Goal: Find specific page/section: Find specific page/section

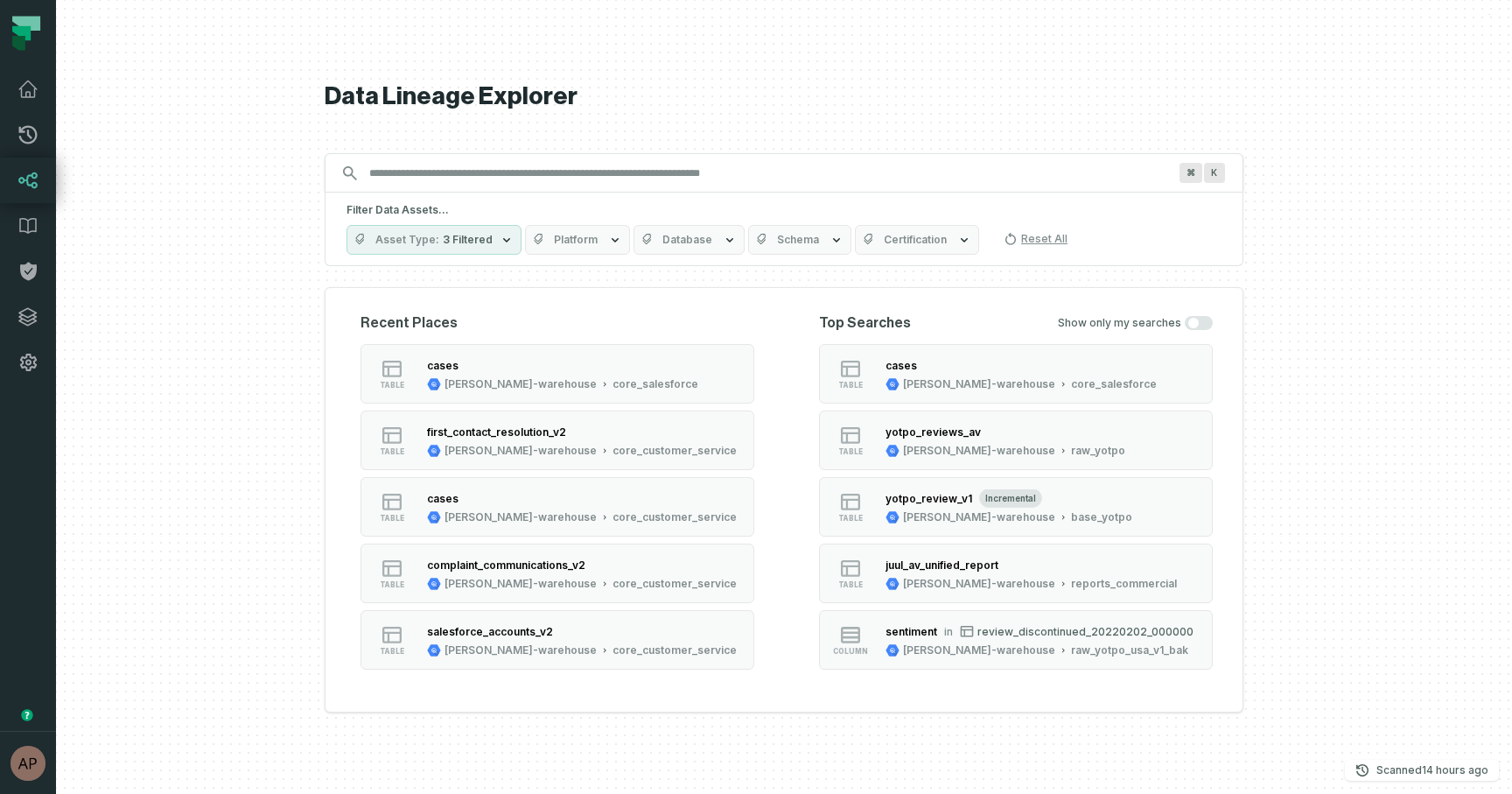
click at [500, 235] on icon "button" at bounding box center [506, 239] width 14 height 14
click at [180, 430] on div at bounding box center [784, 397] width 1456 height 794
click at [537, 439] on div "first_contact_resolution_v2" at bounding box center [582, 431] width 310 height 18
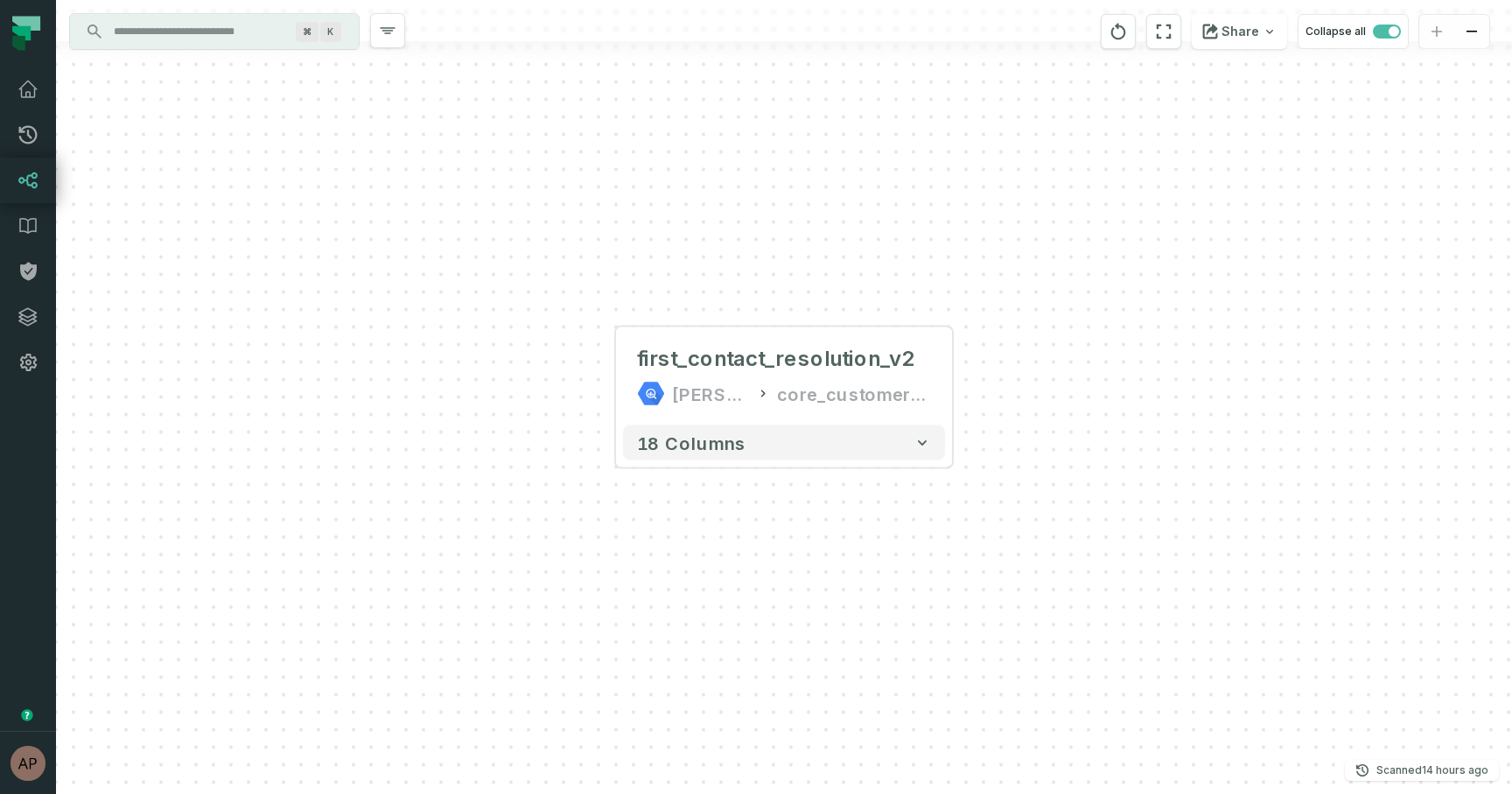
click at [209, 26] on input "Discovery Provider cmdk menu" at bounding box center [198, 31] width 191 height 28
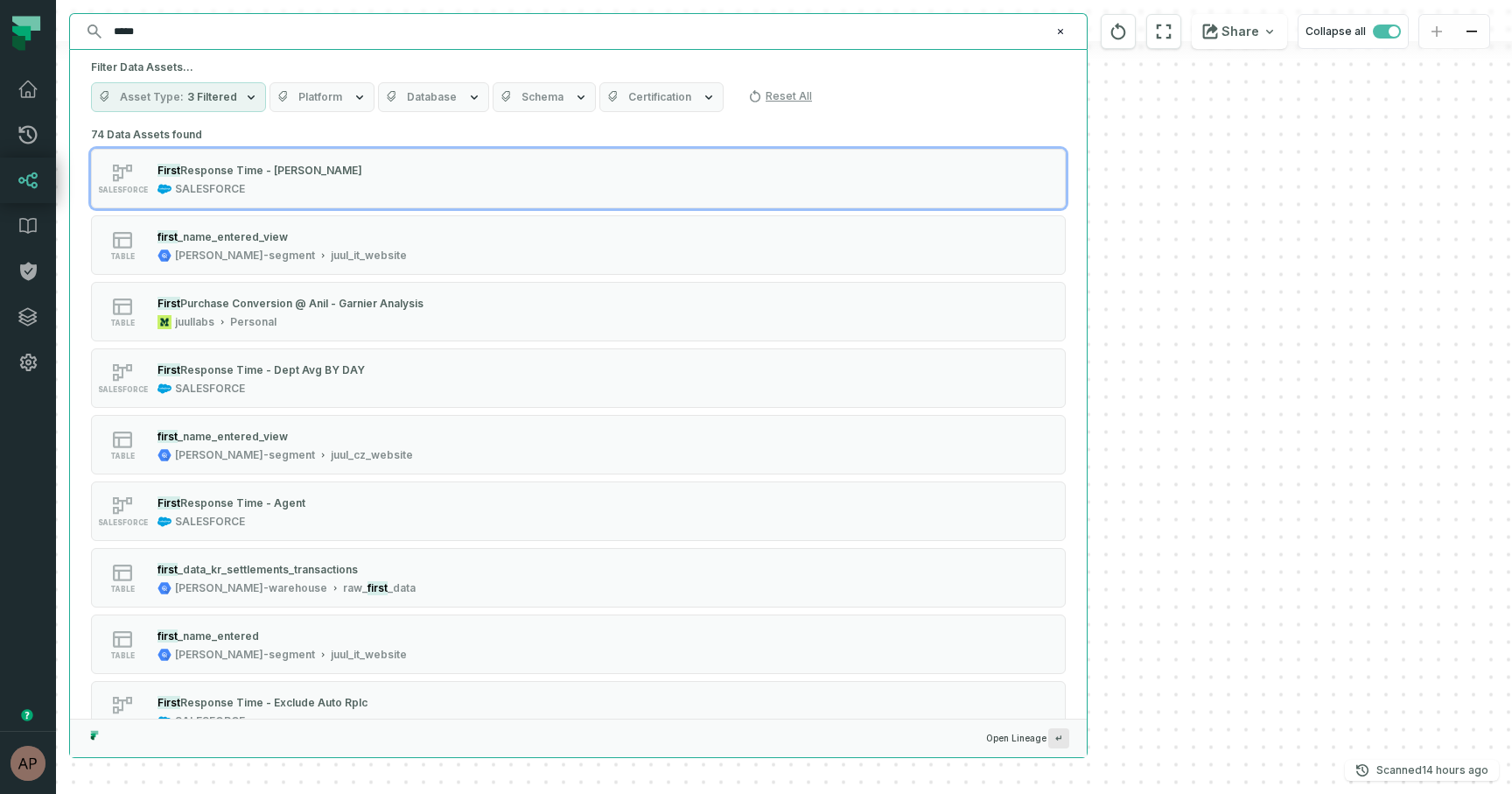
type input "*****"
click at [538, 98] on span "Schema" at bounding box center [543, 97] width 42 height 14
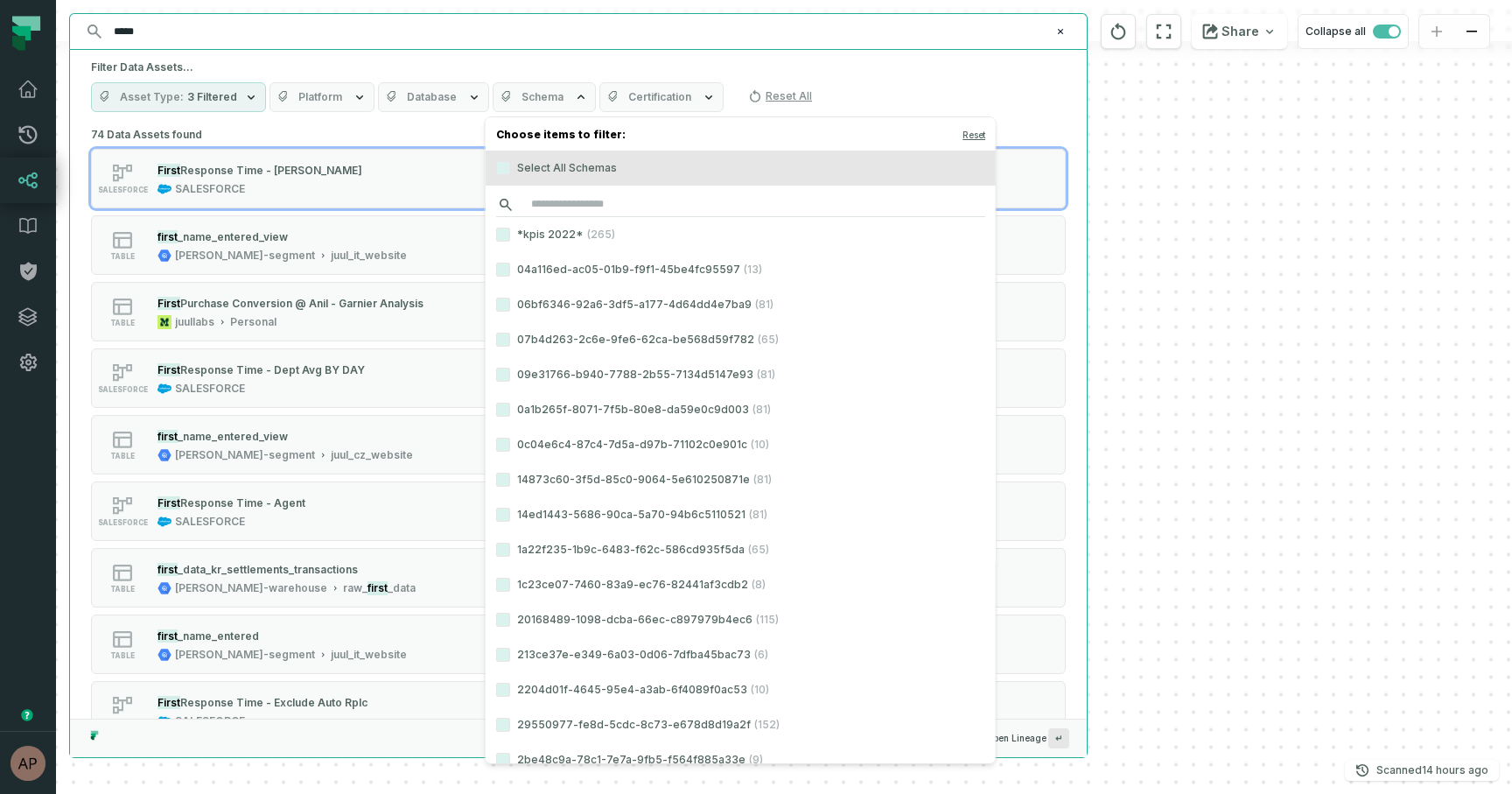
click at [553, 199] on input "search" at bounding box center [740, 205] width 489 height 25
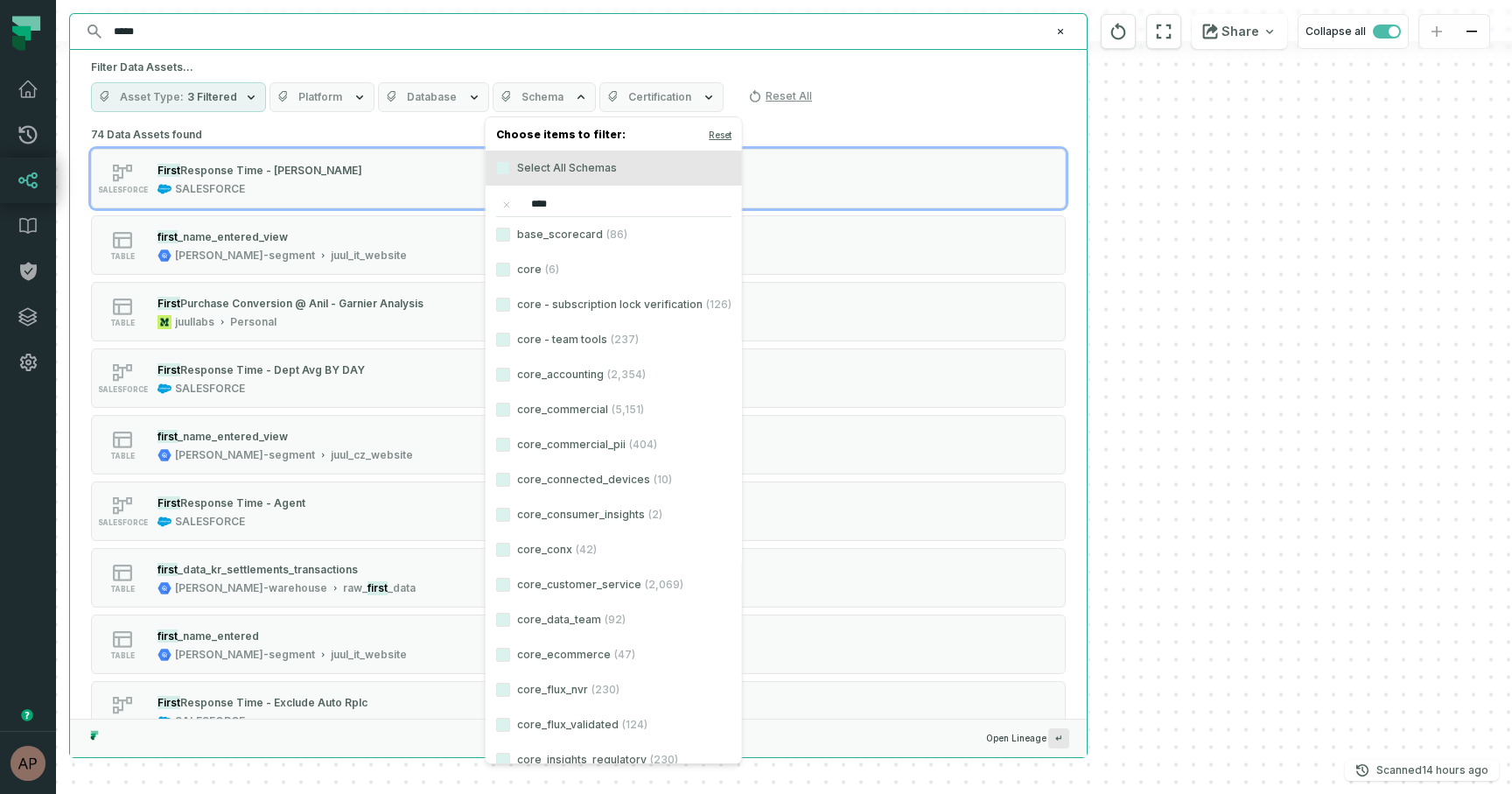
type input "****"
click at [565, 580] on label "core_customer_service (2,069)" at bounding box center [614, 585] width 256 height 35
click at [510, 580] on button "core_customer_service (2,069)" at bounding box center [502, 584] width 14 height 14
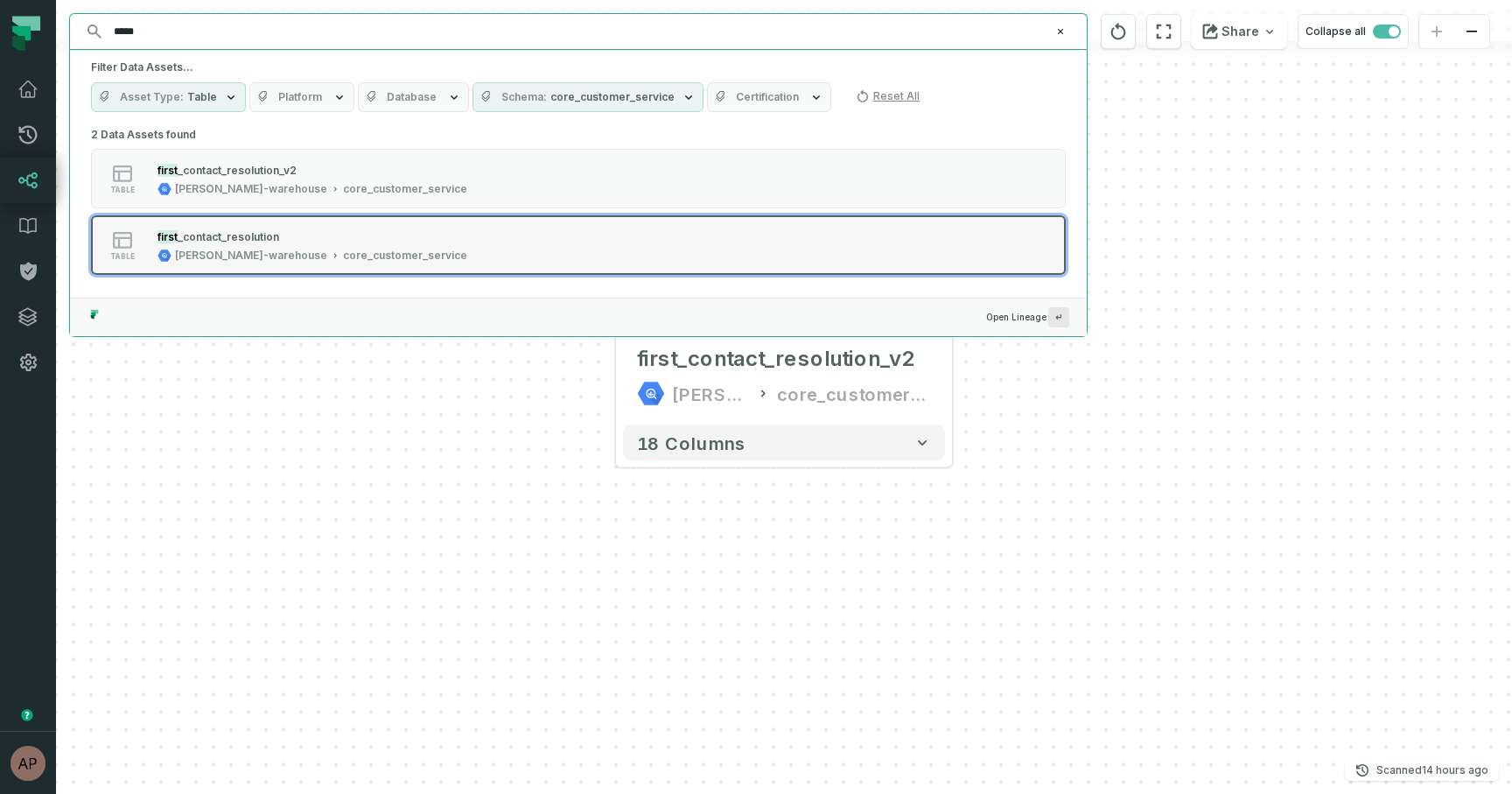
click at [546, 232] on button "table first _contact_resolution [PERSON_NAME]-warehouse core_customer_service" at bounding box center [578, 244] width 975 height 60
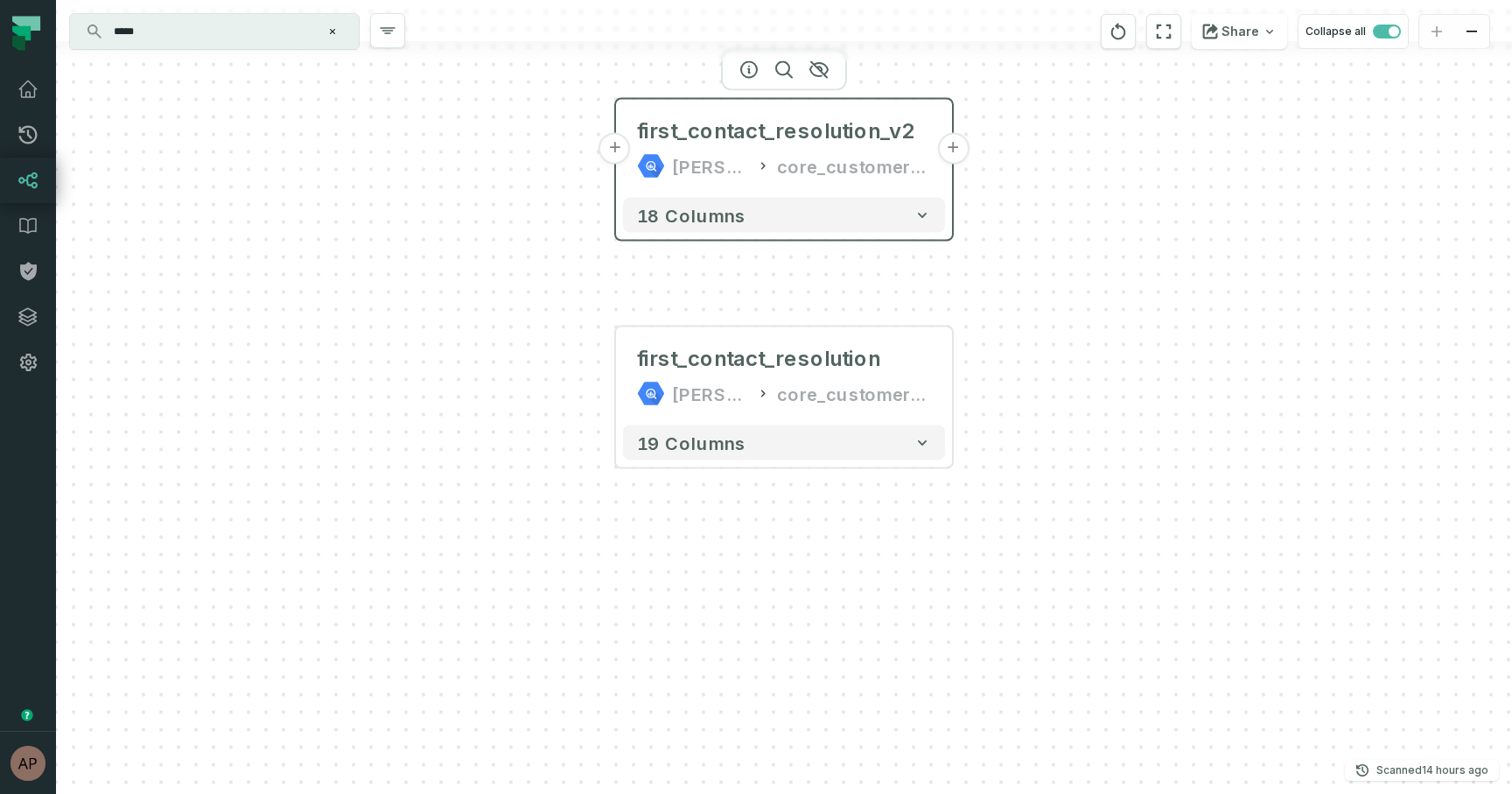
click at [620, 157] on button "+" at bounding box center [615, 148] width 31 height 31
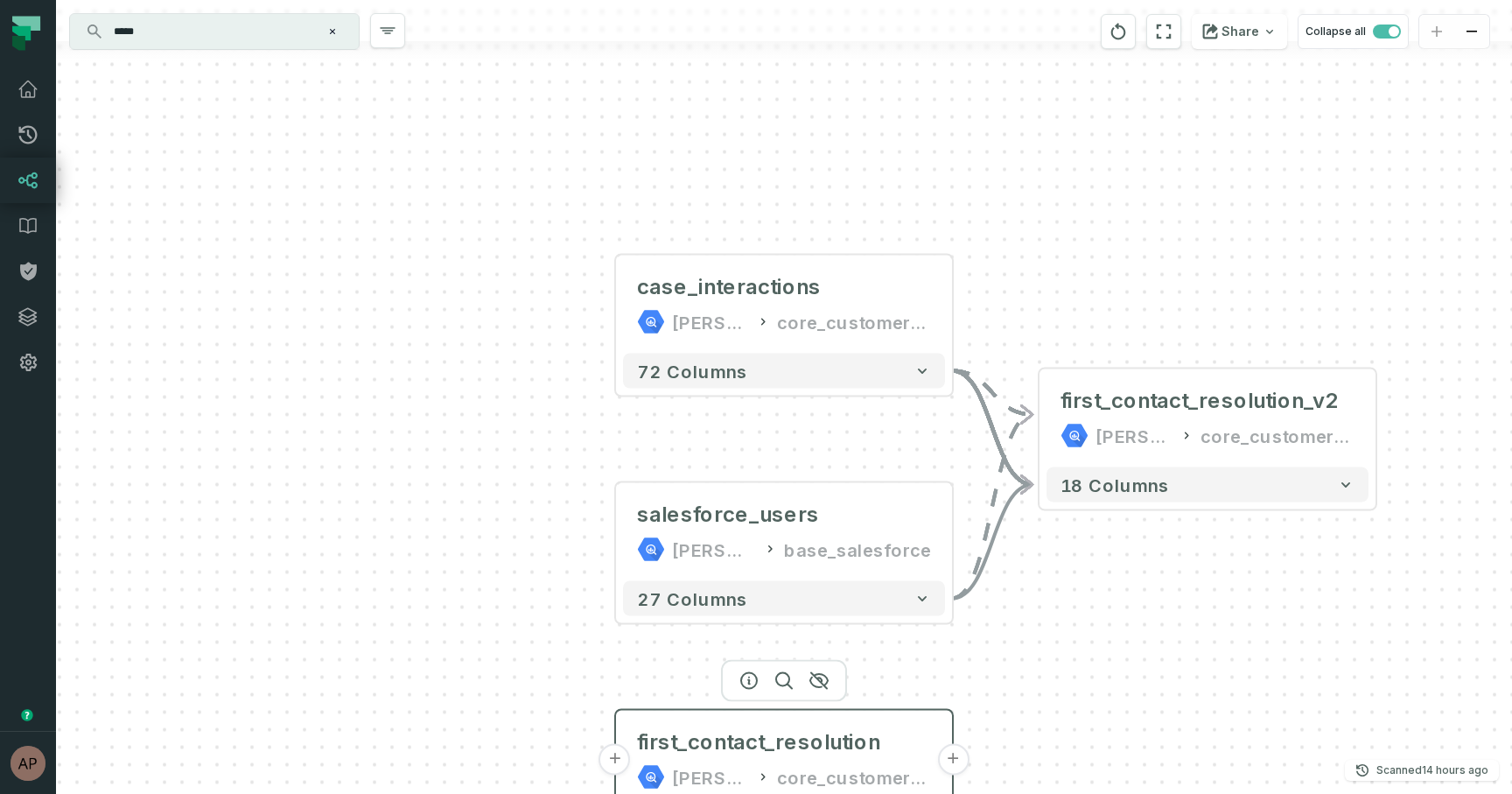
click at [621, 763] on button "+" at bounding box center [615, 760] width 31 height 31
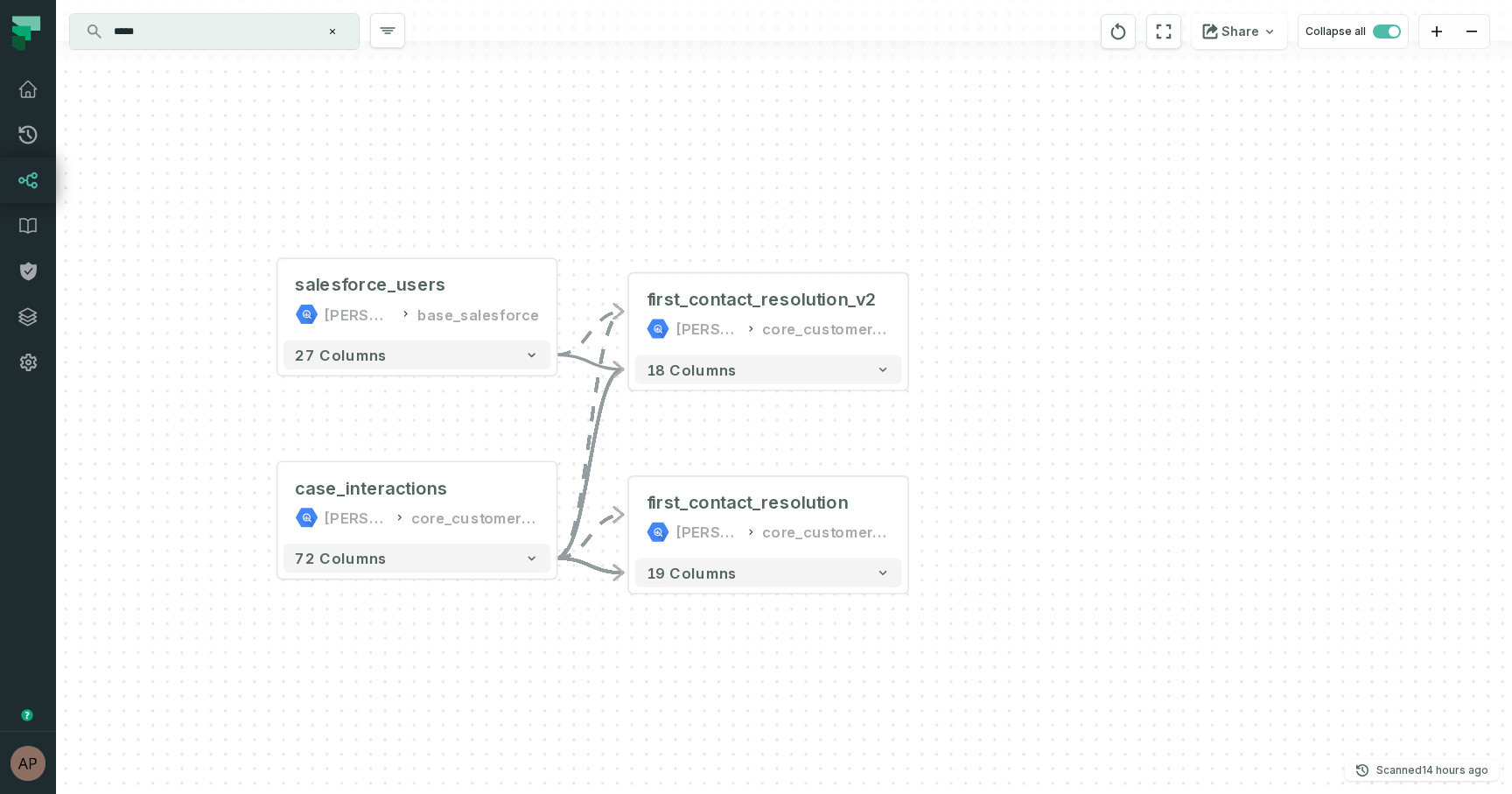
drag, startPoint x: 1045, startPoint y: 688, endPoint x: 1017, endPoint y: 442, distance: 247.6
click at [1017, 442] on div "+ case_interactions [PERSON_NAME]-warehouse core_customer_service + 72 columns …" at bounding box center [784, 397] width 1456 height 794
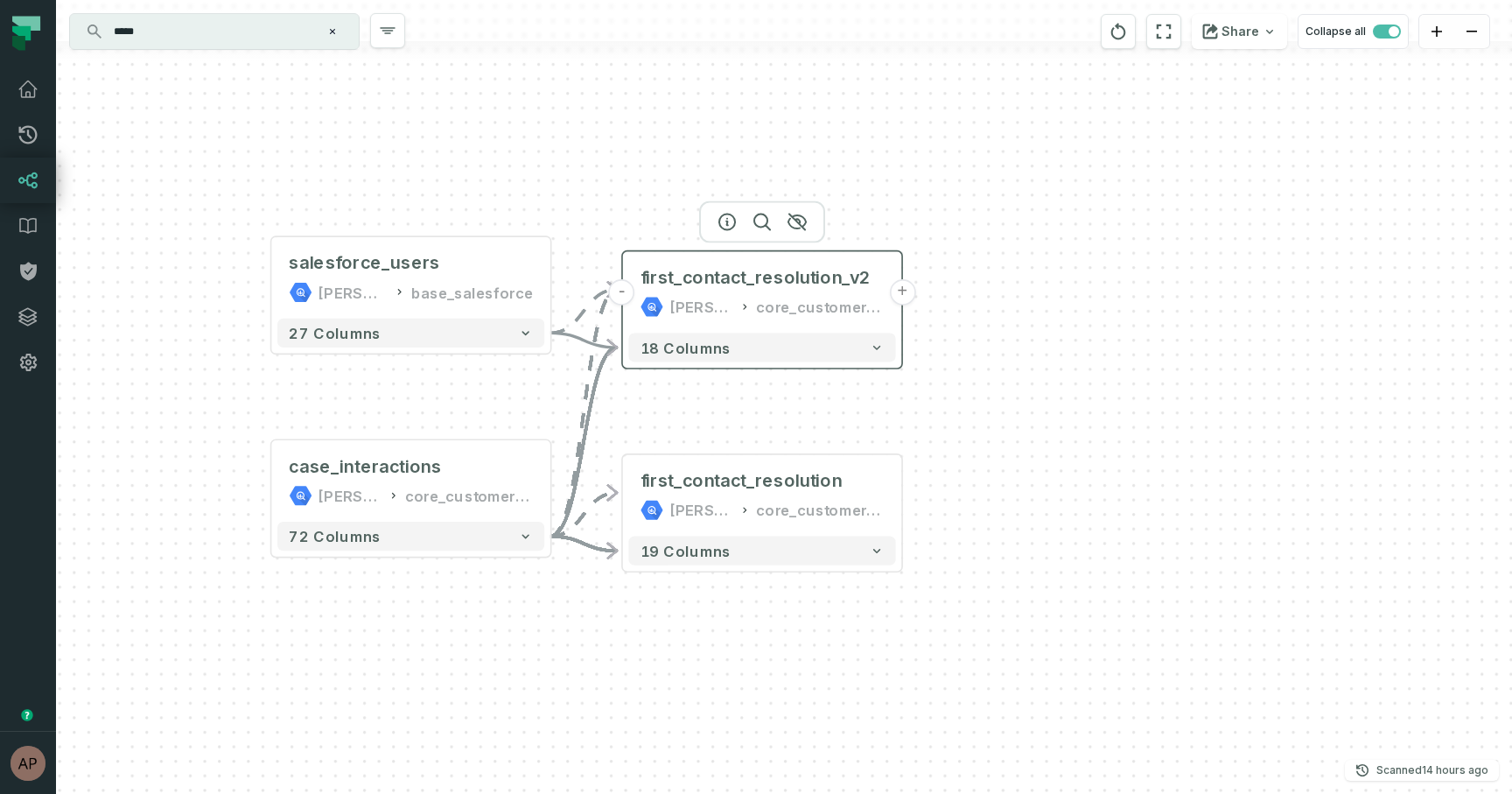
click at [898, 292] on button "+" at bounding box center [902, 292] width 26 height 26
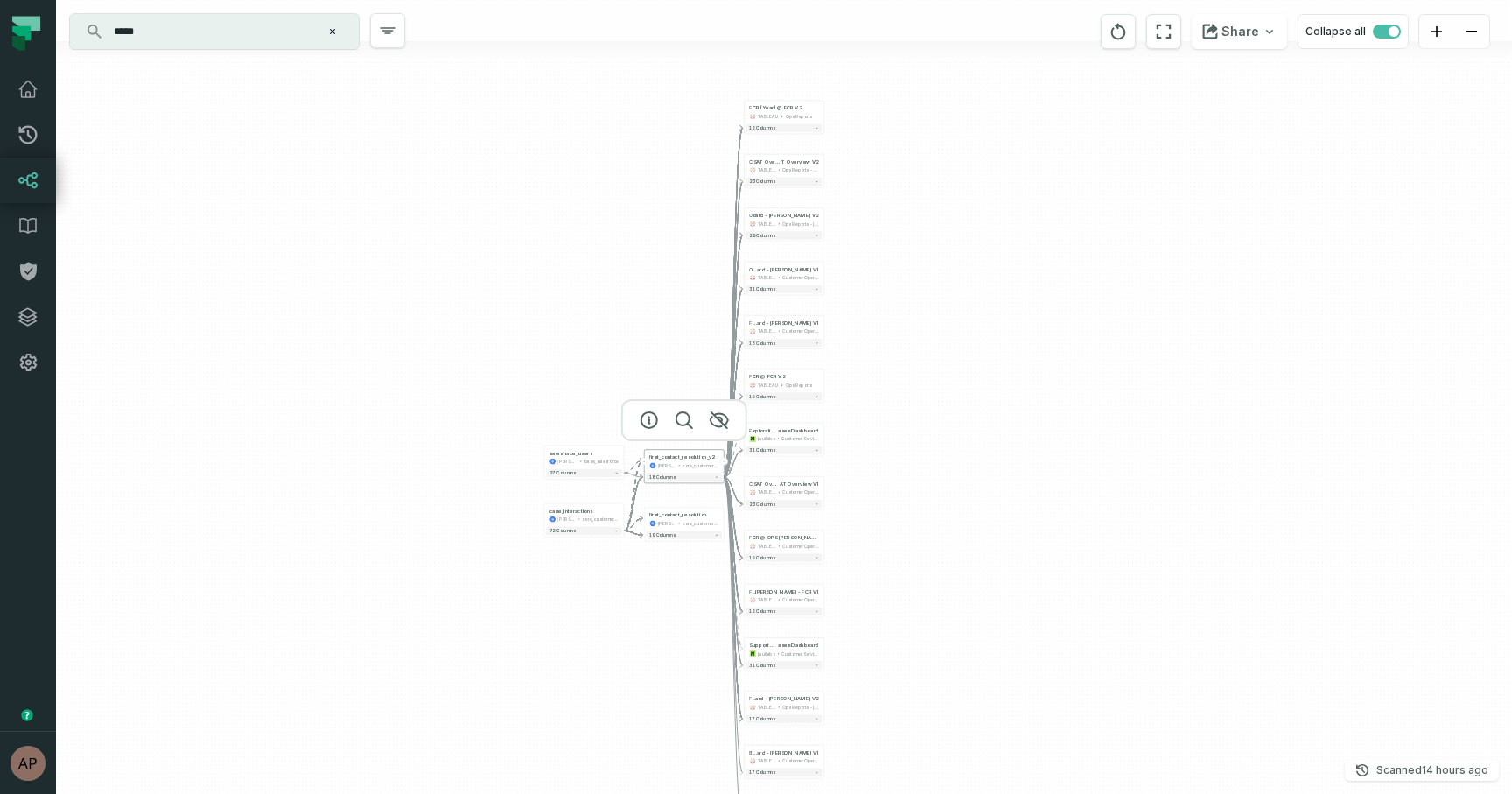
click at [723, 460] on button "-" at bounding box center [724, 461] width 7 height 7
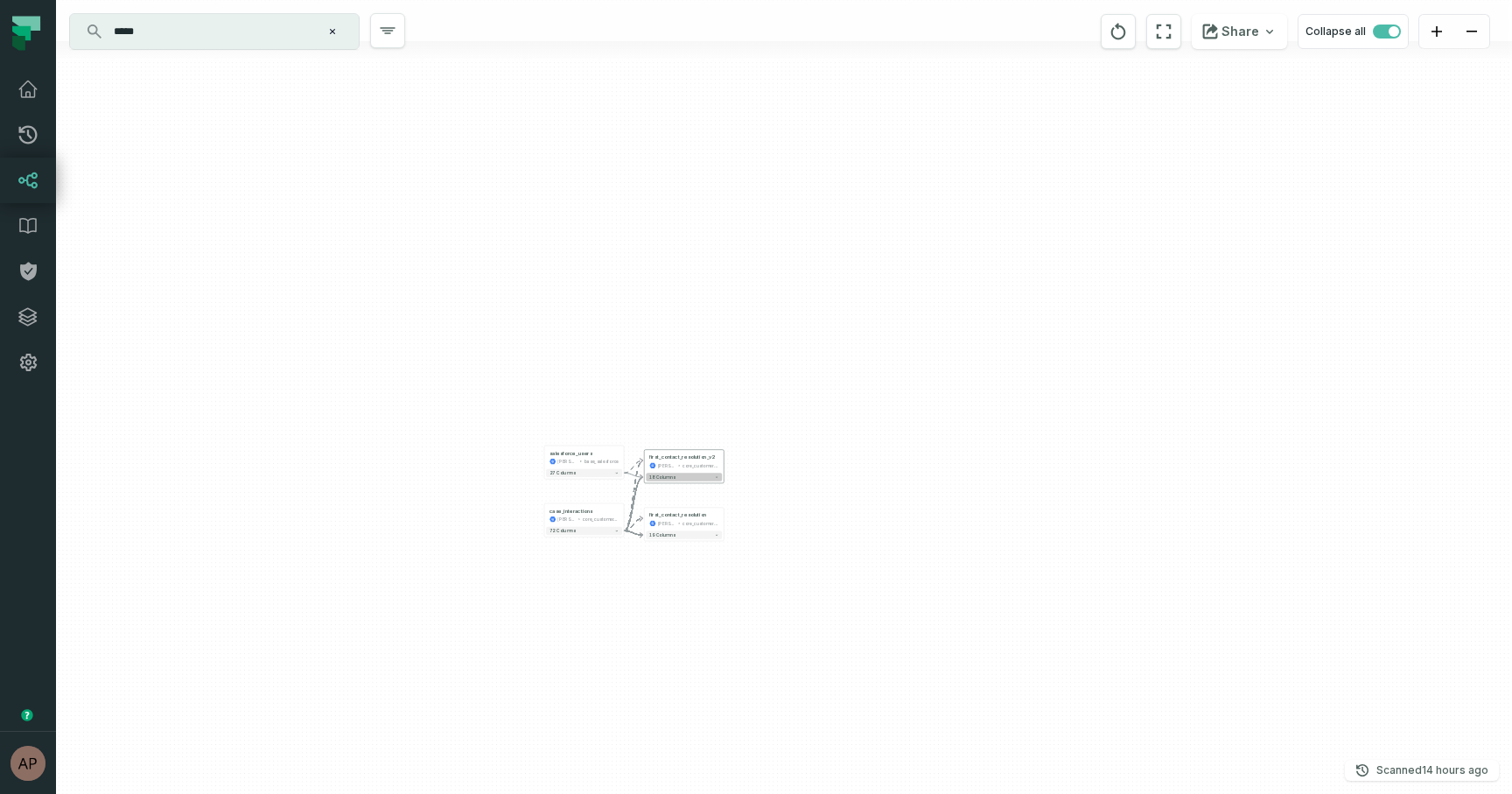
click at [699, 477] on button "18 columns" at bounding box center [683, 476] width 77 height 8
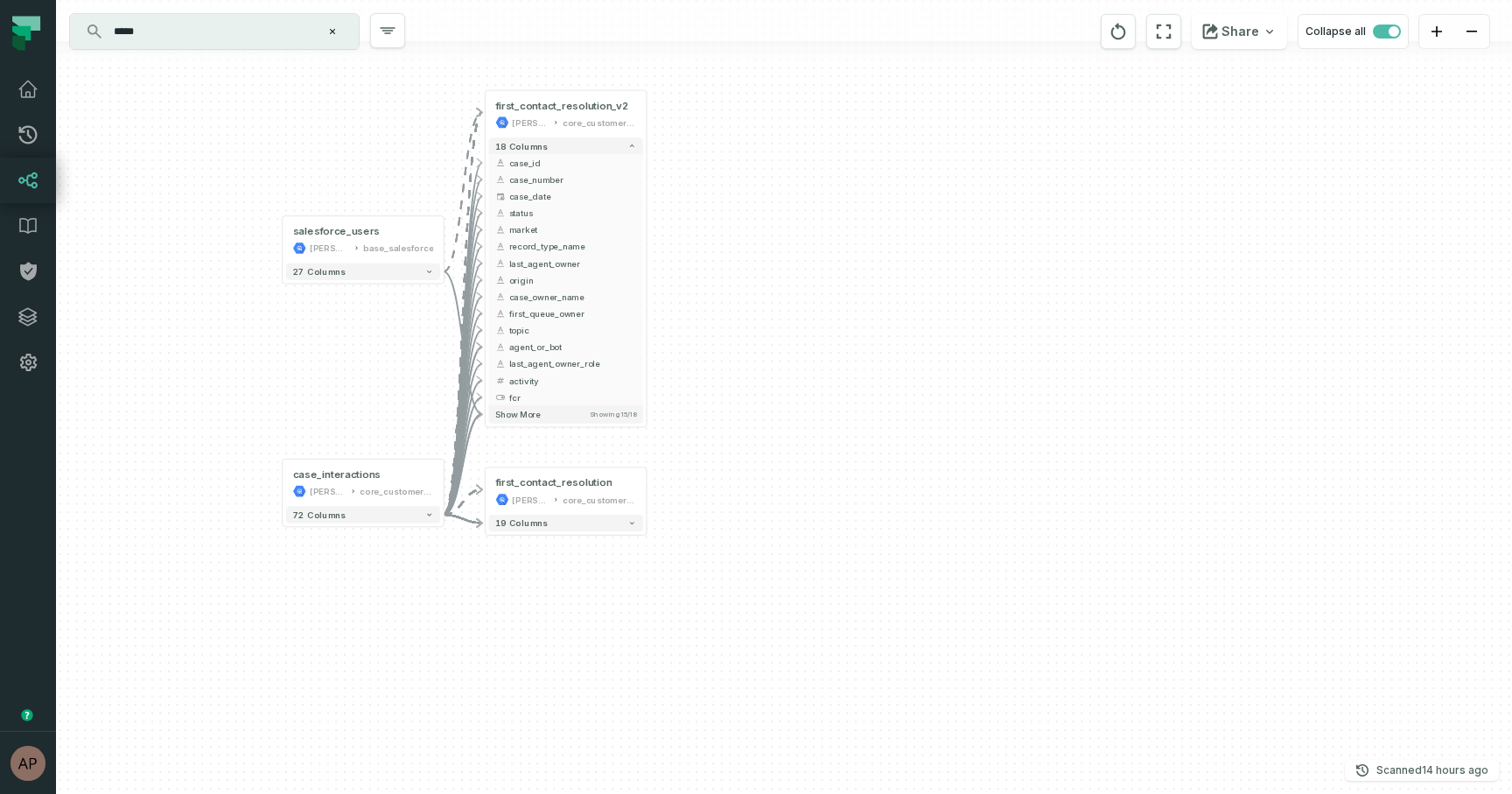
drag, startPoint x: 805, startPoint y: 552, endPoint x: 813, endPoint y: 295, distance: 257.1
click at [813, 295] on div "+ case_interactions [PERSON_NAME]-warehouse core_customer_service + 72 columns …" at bounding box center [784, 397] width 1456 height 794
click at [588, 413] on button "Show more Showing 15 / 18" at bounding box center [568, 410] width 154 height 18
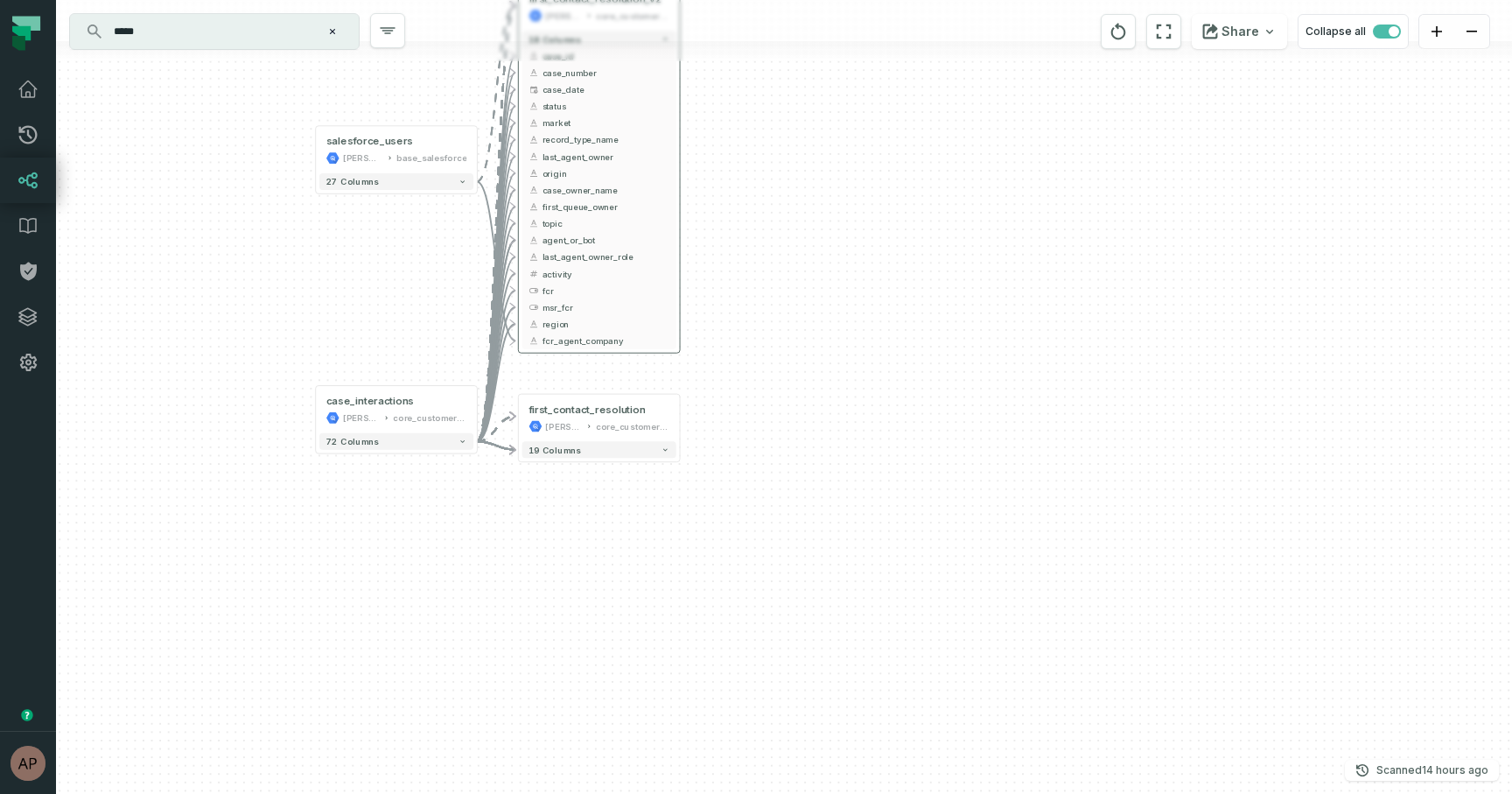
drag, startPoint x: 726, startPoint y: 472, endPoint x: 759, endPoint y: 366, distance: 111.0
click at [759, 366] on div "+ case_interactions [PERSON_NAME]-warehouse core_customer_service + 72 columns …" at bounding box center [784, 397] width 1456 height 794
click at [584, 451] on button "19 columns" at bounding box center [600, 445] width 154 height 17
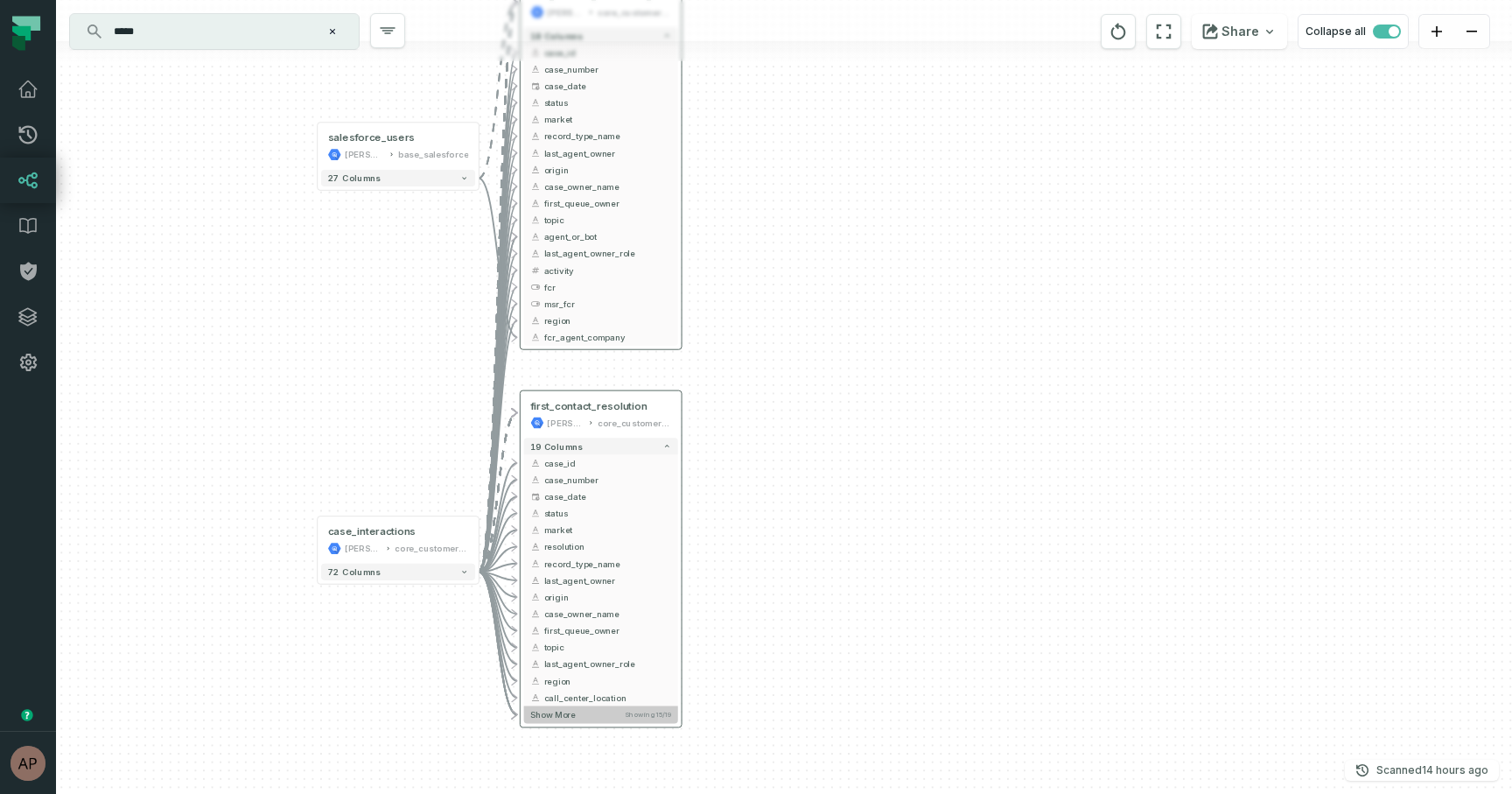
click at [614, 716] on button "Show more Showing 15 / 19" at bounding box center [600, 715] width 154 height 18
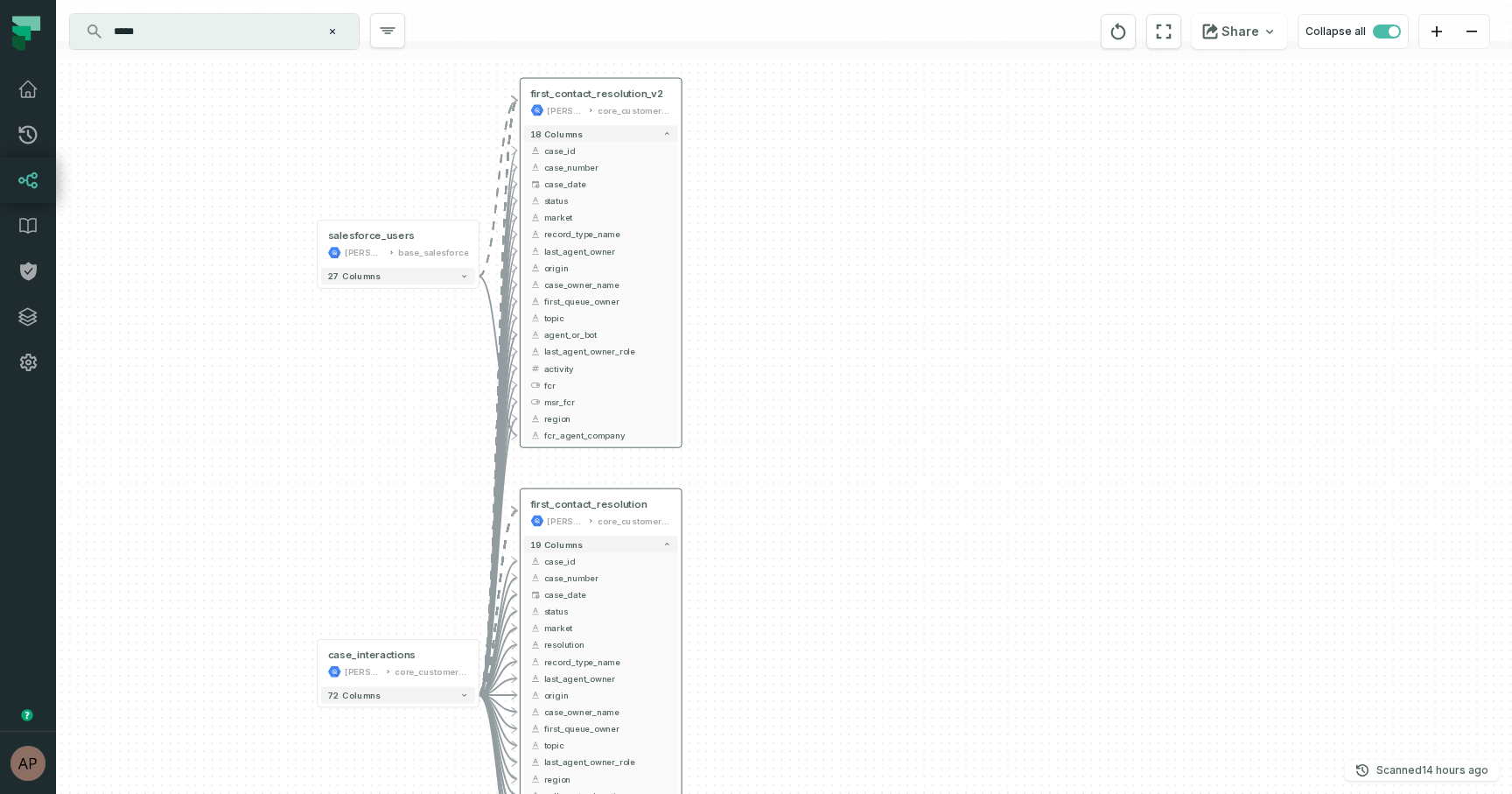
drag, startPoint x: 707, startPoint y: 577, endPoint x: 707, endPoint y: 673, distance: 96.0
click at [707, 673] on div "+ case_interactions [PERSON_NAME]-warehouse core_customer_service + 72 columns …" at bounding box center [784, 397] width 1456 height 794
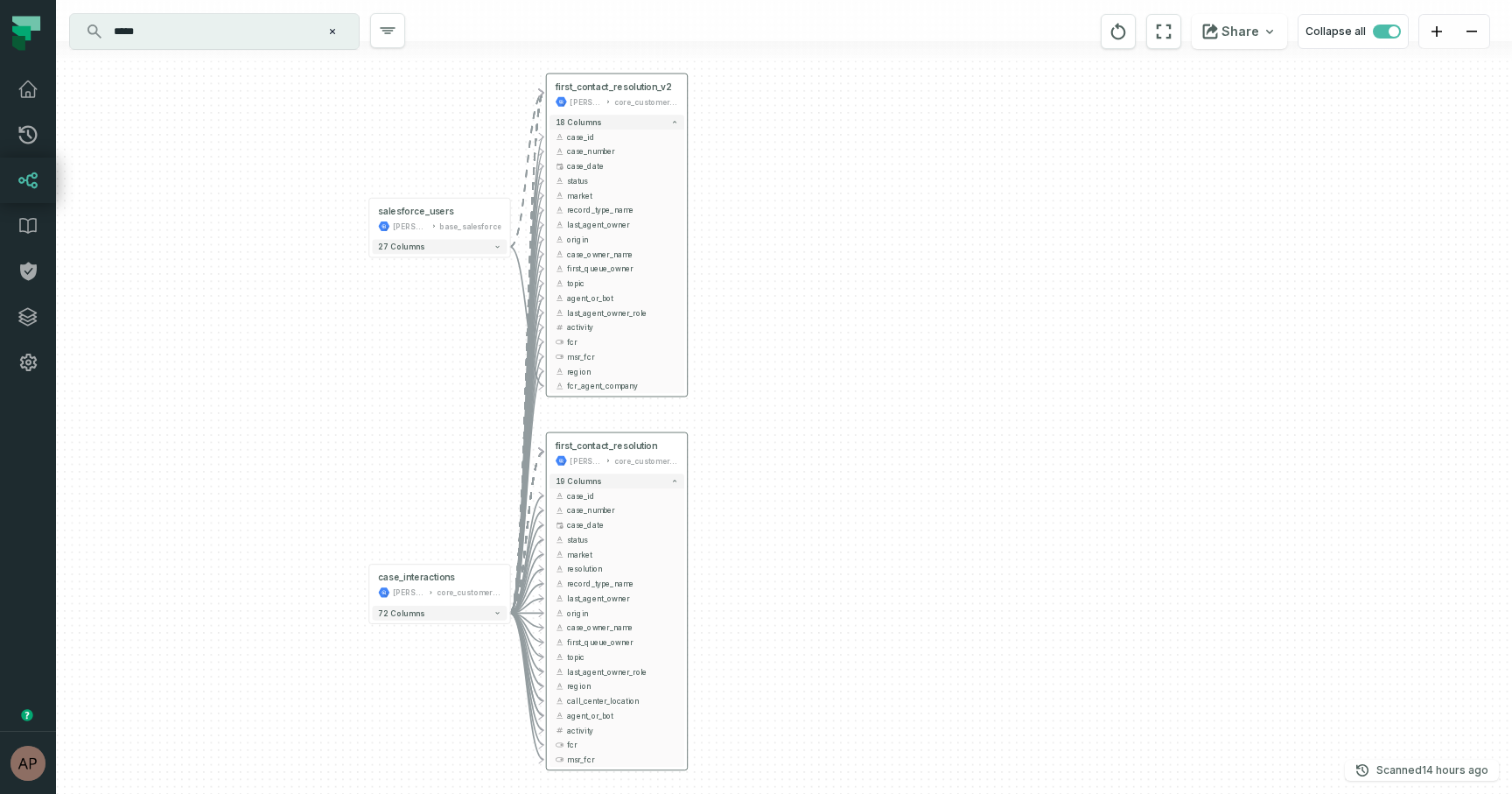
drag, startPoint x: 707, startPoint y: 673, endPoint x: 710, endPoint y: 597, distance: 76.1
click at [710, 597] on div "+ case_interactions [PERSON_NAME]-warehouse core_customer_service + 72 columns …" at bounding box center [784, 397] width 1456 height 794
click at [433, 373] on div "+ case_interactions [PERSON_NAME]-warehouse core_customer_service + 72 columns …" at bounding box center [784, 397] width 1456 height 794
click at [434, 378] on div "+ case_interactions [PERSON_NAME]-warehouse core_customer_service + 72 columns …" at bounding box center [784, 397] width 1456 height 794
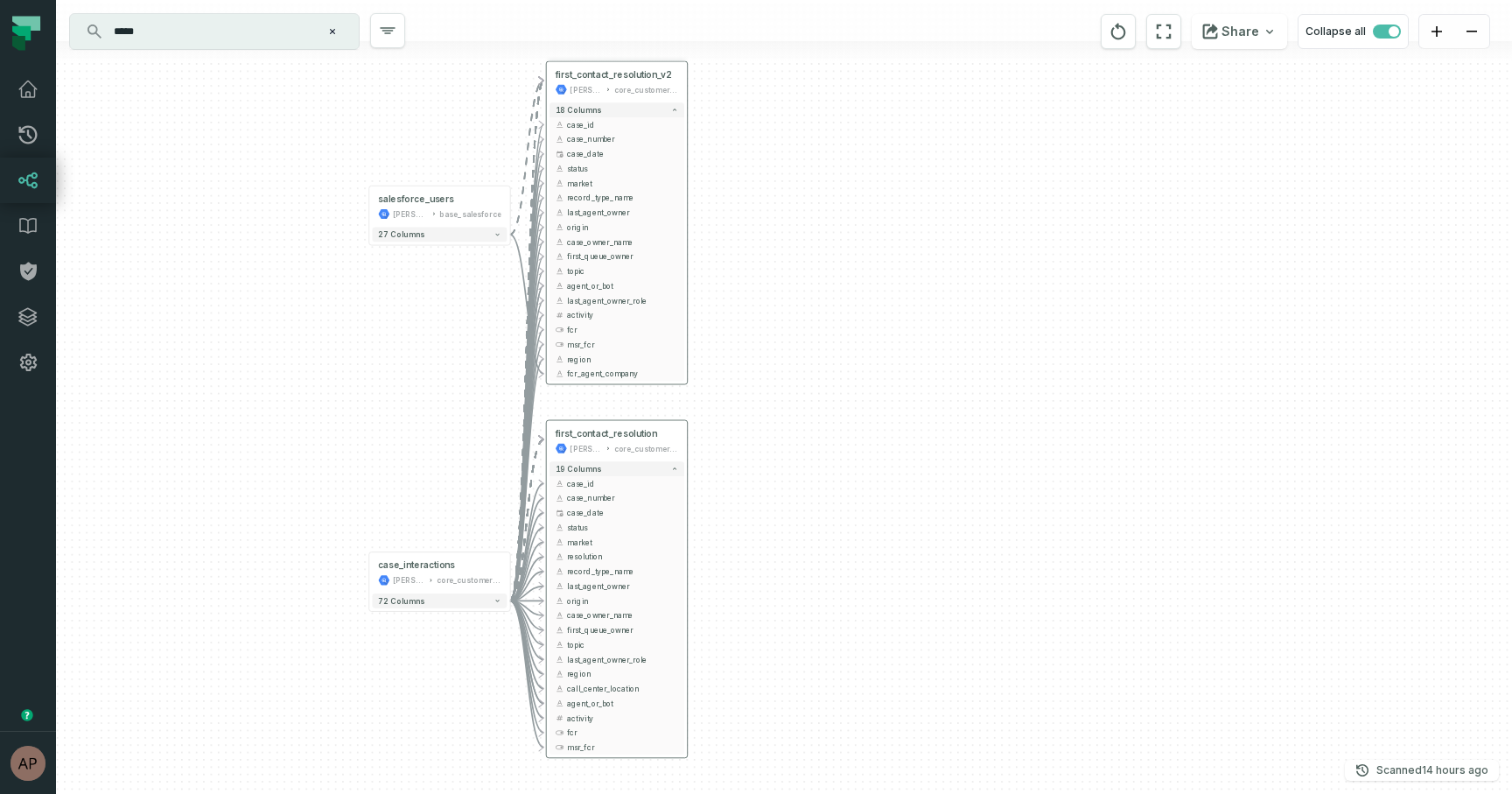
drag, startPoint x: 740, startPoint y: 162, endPoint x: 740, endPoint y: 152, distance: 10.0
click at [740, 152] on div "+ case_interactions [PERSON_NAME]-warehouse core_customer_service + 72 columns …" at bounding box center [784, 397] width 1456 height 794
